Goal: Navigation & Orientation: Find specific page/section

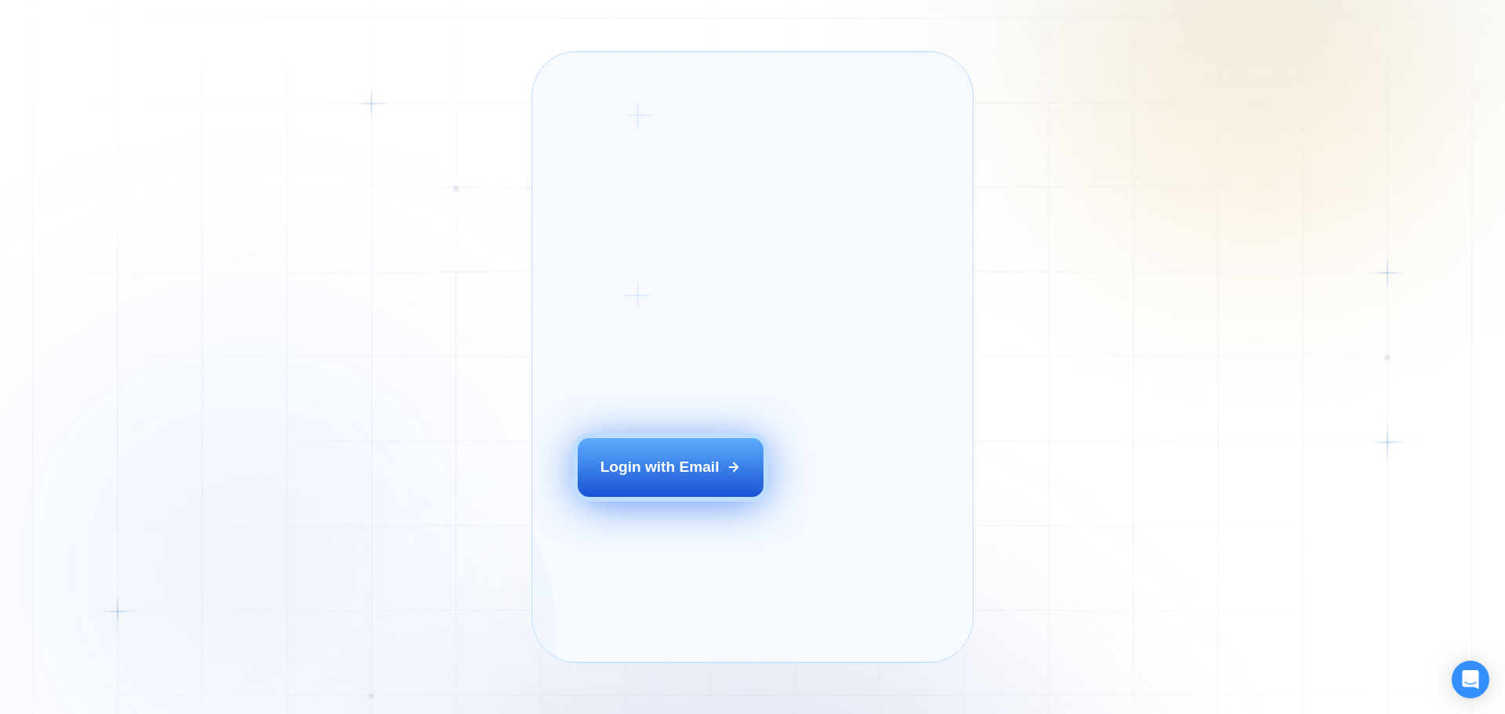
click at [649, 477] on div "Login with Email" at bounding box center [659, 467] width 119 height 20
click at [578, 438] on button "Login with Email" at bounding box center [671, 467] width 187 height 58
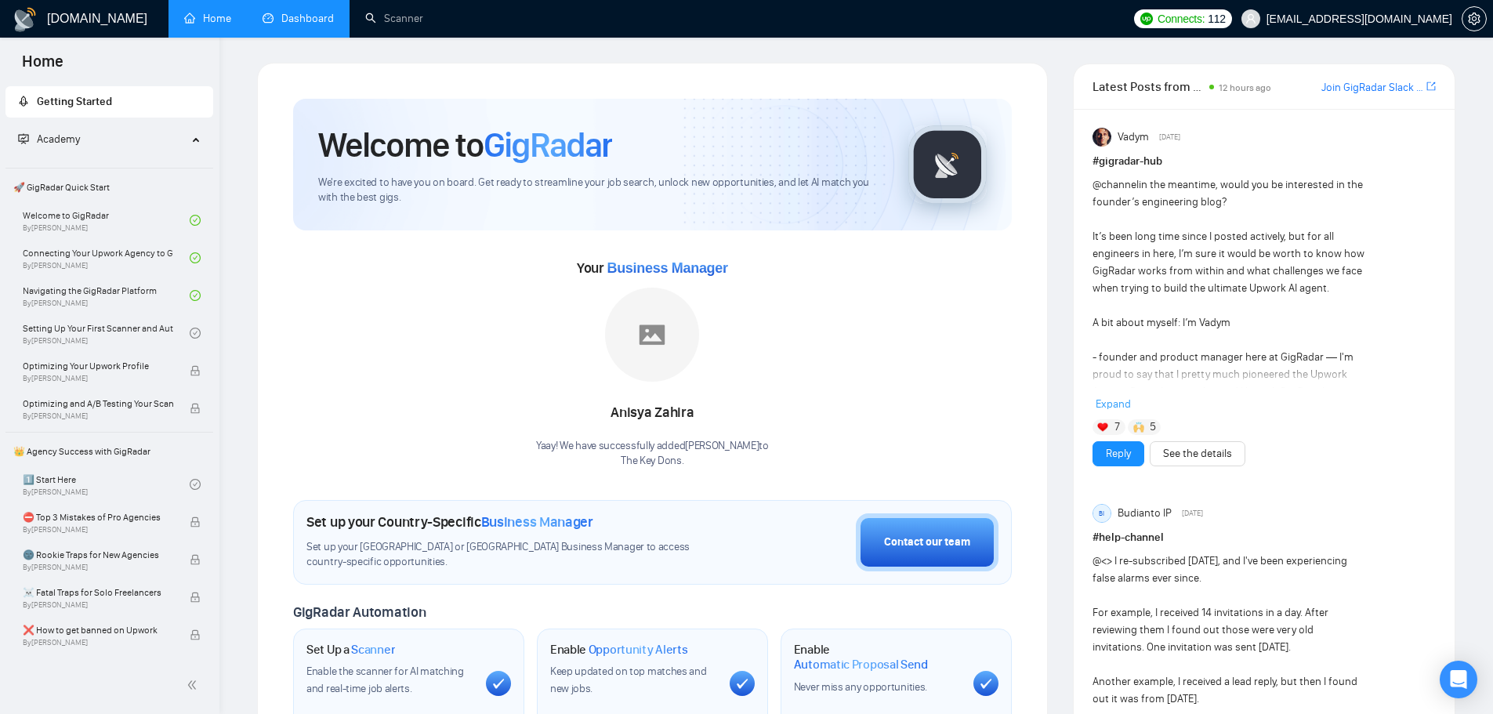
click at [287, 19] on link "Dashboard" at bounding box center [298, 18] width 71 height 13
